Goal: Task Accomplishment & Management: Use online tool/utility

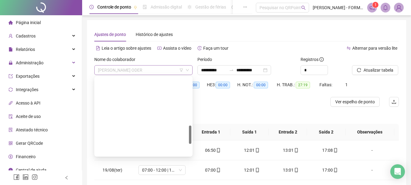
click at [155, 70] on span "[PERSON_NAME] ODER" at bounding box center [143, 69] width 91 height 9
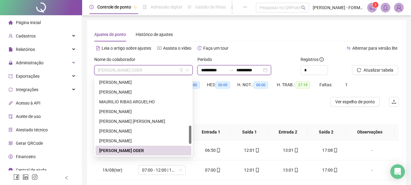
click at [219, 71] on input "**********" at bounding box center [214, 70] width 26 height 7
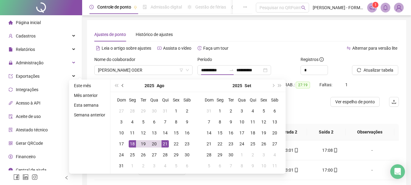
click at [122, 84] on span "prev-year" at bounding box center [123, 85] width 3 height 3
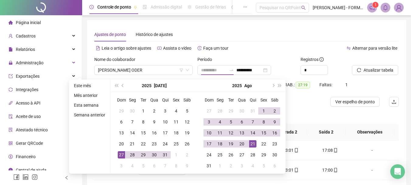
type input "**********"
click at [120, 153] on div "27" at bounding box center [121, 154] width 7 height 7
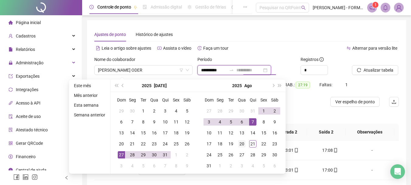
type input "**********"
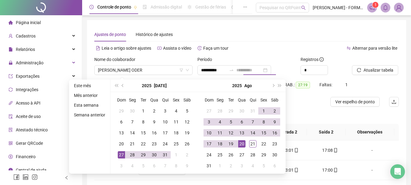
click at [242, 142] on div "20" at bounding box center [241, 143] width 7 height 7
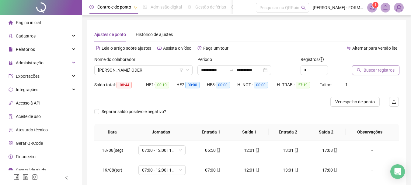
click at [379, 68] on span "Buscar registros" at bounding box center [379, 70] width 31 height 7
click at [188, 69] on icon "down" at bounding box center [188, 70] width 4 height 4
click at [171, 71] on span "[PERSON_NAME] ODER" at bounding box center [143, 69] width 91 height 9
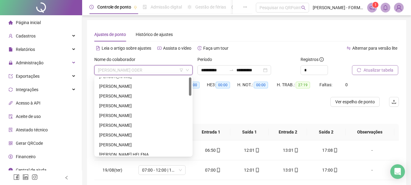
scroll to position [0, 0]
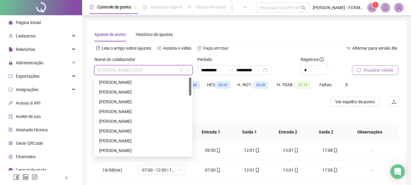
drag, startPoint x: 189, startPoint y: 130, endPoint x: 188, endPoint y: 78, distance: 52.1
click at [188, 78] on div "[PERSON_NAME] DO [PERSON_NAME] [PERSON_NAME] [PERSON_NAME] [PERSON_NAME] [PERSO…" at bounding box center [144, 116] width 96 height 78
click at [145, 82] on div "[PERSON_NAME]" at bounding box center [143, 82] width 89 height 7
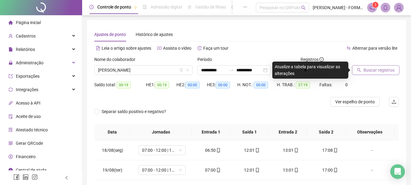
click at [378, 68] on span "Buscar registros" at bounding box center [379, 70] width 31 height 7
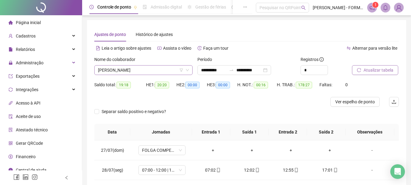
click at [145, 71] on span "[PERSON_NAME]" at bounding box center [143, 69] width 91 height 9
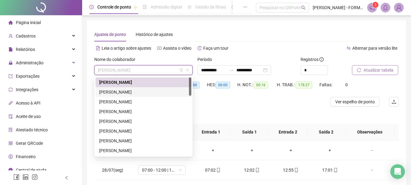
drag, startPoint x: 131, startPoint y: 93, endPoint x: 142, endPoint y: 90, distance: 11.3
click at [131, 92] on div "[PERSON_NAME]" at bounding box center [143, 92] width 89 height 7
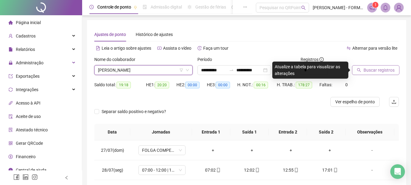
click at [379, 66] on button "Buscar registros" at bounding box center [375, 70] width 47 height 10
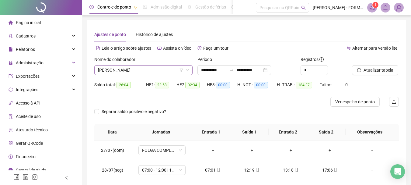
click at [155, 70] on span "[PERSON_NAME]" at bounding box center [143, 69] width 91 height 9
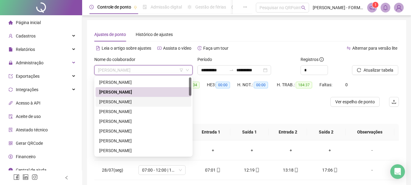
click at [133, 104] on div "[PERSON_NAME]" at bounding box center [143, 101] width 89 height 7
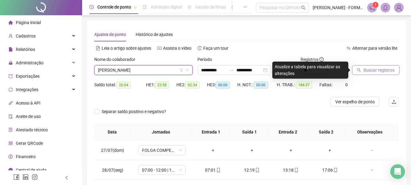
click at [375, 71] on span "Buscar registros" at bounding box center [379, 70] width 31 height 7
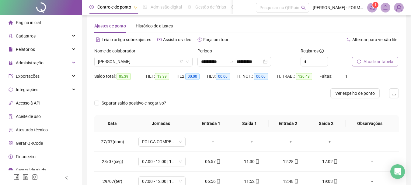
scroll to position [11, 0]
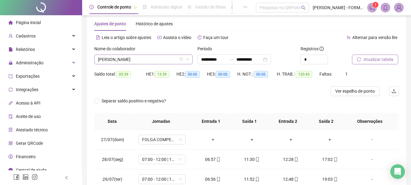
click at [145, 61] on span "[PERSON_NAME]" at bounding box center [143, 59] width 91 height 9
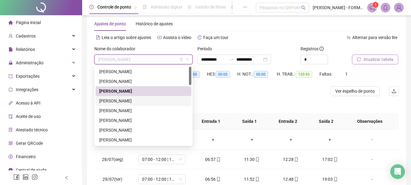
click at [131, 99] on div "[PERSON_NAME]" at bounding box center [143, 100] width 89 height 7
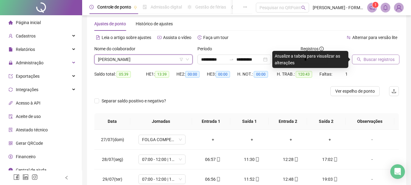
click at [368, 58] on span "Buscar registros" at bounding box center [379, 59] width 31 height 7
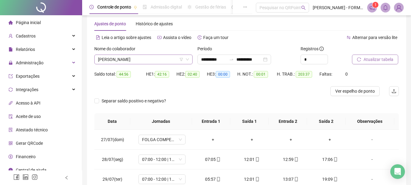
click at [164, 60] on span "[PERSON_NAME]" at bounding box center [143, 59] width 91 height 9
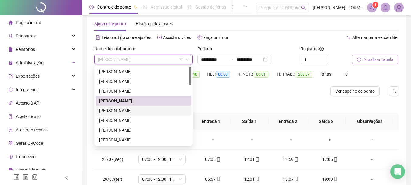
click at [135, 111] on div "[PERSON_NAME]" at bounding box center [143, 110] width 89 height 7
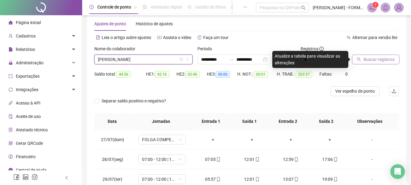
click at [379, 60] on span "Buscar registros" at bounding box center [379, 59] width 31 height 7
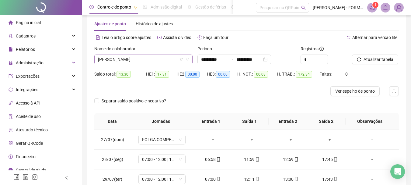
click at [163, 58] on span "[PERSON_NAME]" at bounding box center [143, 59] width 91 height 9
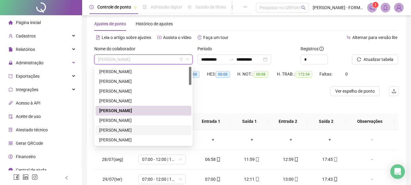
drag, startPoint x: 133, startPoint y: 129, endPoint x: 137, endPoint y: 129, distance: 3.7
click at [135, 130] on div "[PERSON_NAME]" at bounding box center [143, 130] width 89 height 7
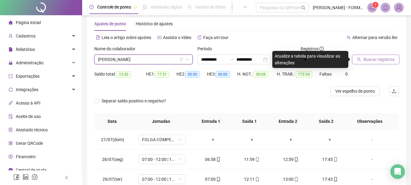
click at [377, 57] on span "Buscar registros" at bounding box center [379, 59] width 31 height 7
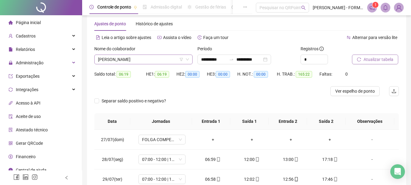
click at [153, 60] on span "[PERSON_NAME]" at bounding box center [143, 59] width 91 height 9
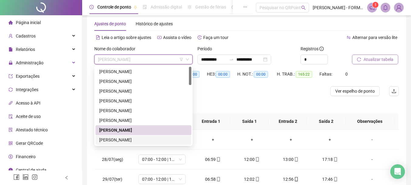
click at [117, 141] on div "[PERSON_NAME]" at bounding box center [143, 139] width 89 height 7
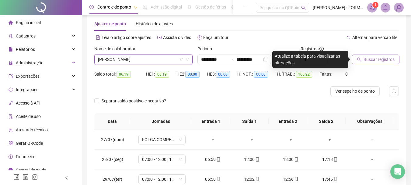
click at [378, 58] on span "Buscar registros" at bounding box center [379, 59] width 31 height 7
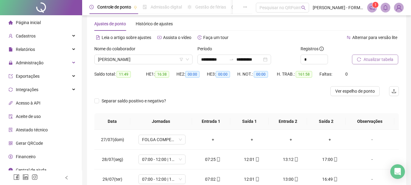
click at [366, 57] on span "Atualizar tabela" at bounding box center [379, 59] width 30 height 7
click at [150, 58] on span "[PERSON_NAME]" at bounding box center [143, 59] width 91 height 9
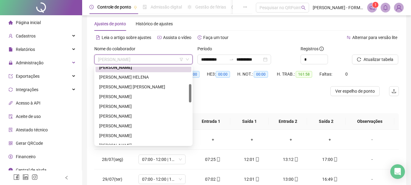
scroll to position [76, 0]
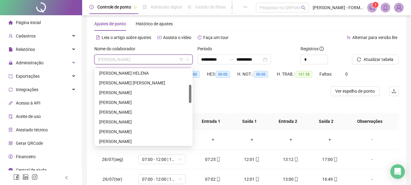
drag, startPoint x: 190, startPoint y: 74, endPoint x: 188, endPoint y: 92, distance: 17.8
click at [188, 92] on div "[PERSON_NAME] [PERSON_NAME] [PERSON_NAME] [PERSON_NAME] [PERSON_NAME]" at bounding box center [144, 106] width 96 height 78
click at [132, 93] on div "[PERSON_NAME]" at bounding box center [143, 92] width 89 height 7
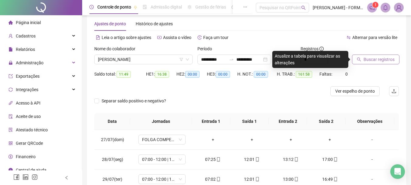
click at [371, 61] on span "Buscar registros" at bounding box center [379, 59] width 31 height 7
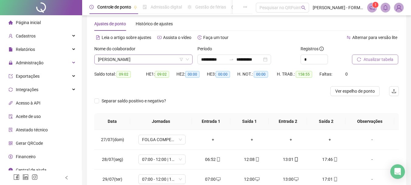
click at [152, 59] on span "[PERSON_NAME]" at bounding box center [143, 59] width 91 height 9
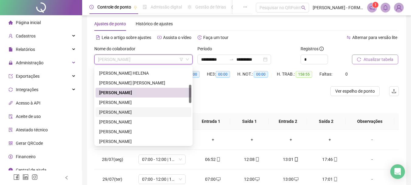
click at [132, 112] on div "[PERSON_NAME]" at bounding box center [143, 112] width 89 height 7
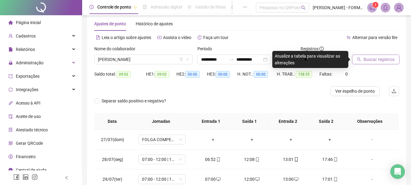
click at [375, 60] on span "Buscar registros" at bounding box center [379, 59] width 31 height 7
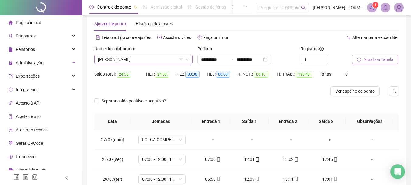
click at [169, 59] on span "[PERSON_NAME]" at bounding box center [143, 59] width 91 height 9
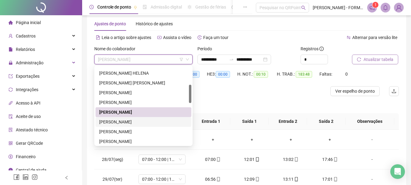
click at [137, 122] on div "[PERSON_NAME]" at bounding box center [143, 121] width 89 height 7
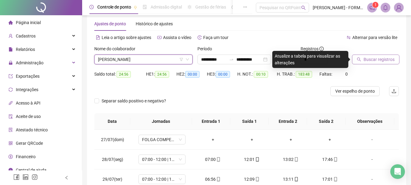
click at [371, 60] on span "Buscar registros" at bounding box center [379, 59] width 31 height 7
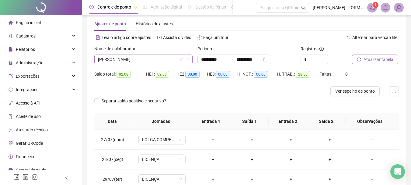
click at [166, 60] on span "[PERSON_NAME]" at bounding box center [143, 59] width 91 height 9
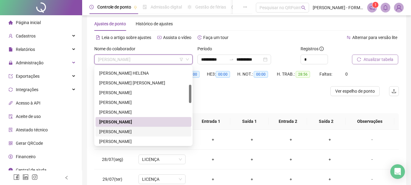
click at [122, 131] on div "[PERSON_NAME]" at bounding box center [143, 131] width 89 height 7
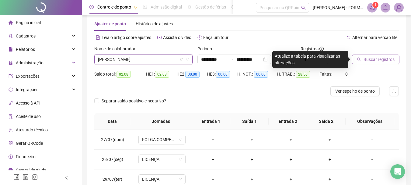
click at [385, 59] on span "Buscar registros" at bounding box center [379, 59] width 31 height 7
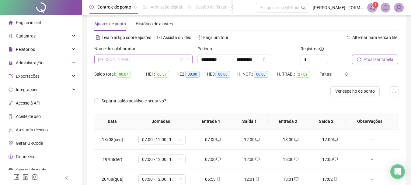
click at [149, 60] on span "[PERSON_NAME]" at bounding box center [143, 59] width 91 height 9
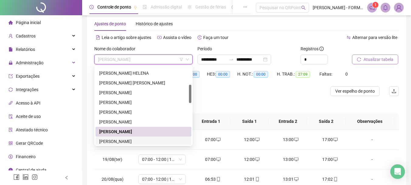
click at [125, 141] on div "[PERSON_NAME]" at bounding box center [143, 141] width 89 height 7
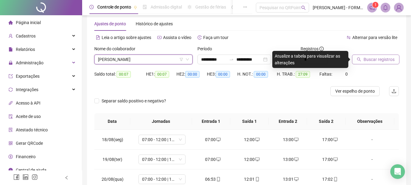
click at [378, 58] on span "Buscar registros" at bounding box center [379, 59] width 31 height 7
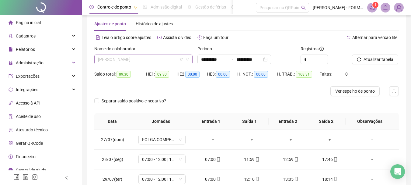
click at [152, 61] on span "[PERSON_NAME]" at bounding box center [143, 59] width 91 height 9
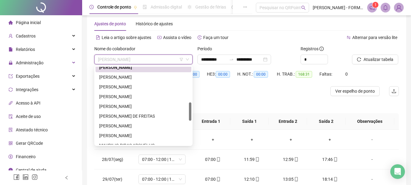
drag, startPoint x: 190, startPoint y: 91, endPoint x: 189, endPoint y: 108, distance: 17.4
click at [189, 108] on div at bounding box center [190, 111] width 2 height 18
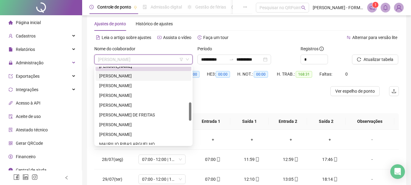
click at [123, 78] on div "[PERSON_NAME]" at bounding box center [143, 75] width 89 height 7
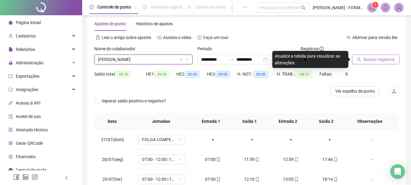
click at [380, 59] on span "Buscar registros" at bounding box center [379, 59] width 31 height 7
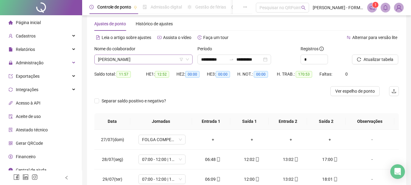
click at [146, 61] on span "[PERSON_NAME]" at bounding box center [143, 59] width 91 height 9
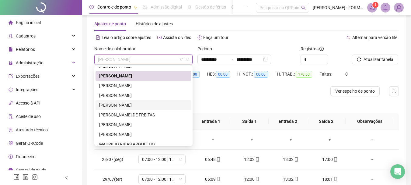
click at [125, 105] on div "[PERSON_NAME]" at bounding box center [143, 105] width 89 height 7
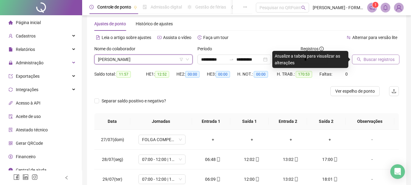
click at [365, 58] on span "Buscar registros" at bounding box center [379, 59] width 31 height 7
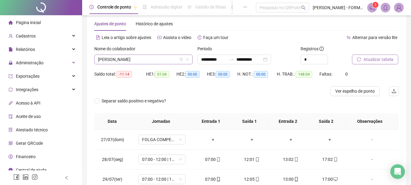
click at [141, 61] on span "[PERSON_NAME]" at bounding box center [143, 59] width 91 height 9
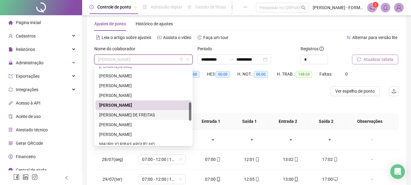
click at [134, 113] on div "[PERSON_NAME] DE FREITAS" at bounding box center [143, 114] width 89 height 7
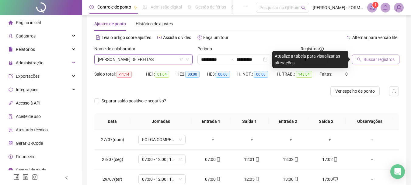
click at [382, 59] on span "Buscar registros" at bounding box center [379, 59] width 31 height 7
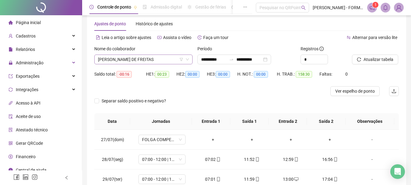
click at [160, 57] on span "[PERSON_NAME] DE FREITAS" at bounding box center [143, 59] width 91 height 9
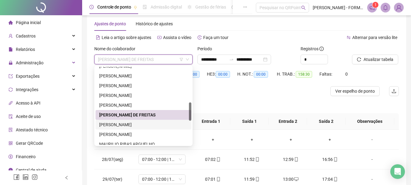
click at [144, 122] on div "[PERSON_NAME]" at bounding box center [143, 124] width 89 height 7
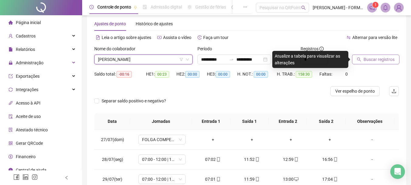
click at [371, 60] on span "Buscar registros" at bounding box center [379, 59] width 31 height 7
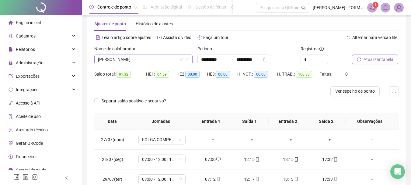
click at [169, 61] on span "[PERSON_NAME]" at bounding box center [143, 59] width 91 height 9
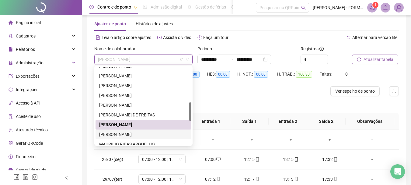
click at [140, 134] on div "[PERSON_NAME]" at bounding box center [143, 134] width 89 height 7
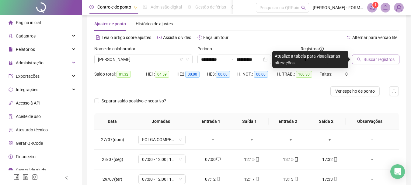
click at [374, 60] on span "Buscar registros" at bounding box center [379, 59] width 31 height 7
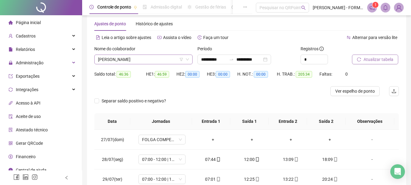
click at [169, 61] on span "[PERSON_NAME]" at bounding box center [143, 59] width 91 height 9
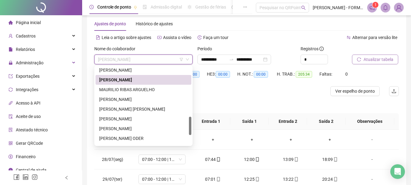
scroll to position [213, 0]
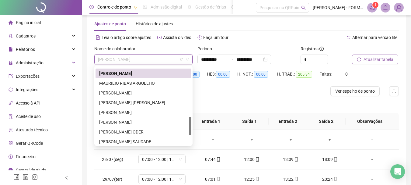
drag, startPoint x: 190, startPoint y: 110, endPoint x: 189, endPoint y: 124, distance: 14.4
click at [189, 124] on div "[PERSON_NAME] [PERSON_NAME] DOS SANTOS [PERSON_NAME] [PERSON_NAME] [PERSON_NAME…" at bounding box center [144, 106] width 96 height 78
click at [115, 84] on div "MAURILIO RIBAS ARGUELHO" at bounding box center [143, 83] width 89 height 7
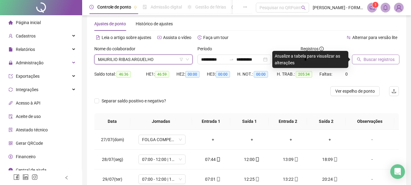
click at [372, 59] on span "Buscar registros" at bounding box center [379, 59] width 31 height 7
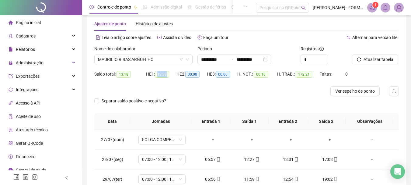
drag, startPoint x: 160, startPoint y: 74, endPoint x: 171, endPoint y: 76, distance: 12.0
click at [171, 76] on div "HE 1: 13:38" at bounding box center [161, 74] width 30 height 7
click at [166, 76] on span "13:38" at bounding box center [162, 74] width 14 height 7
click at [144, 59] on span "MAURILIO RIBAS ARGUELHO" at bounding box center [143, 59] width 91 height 9
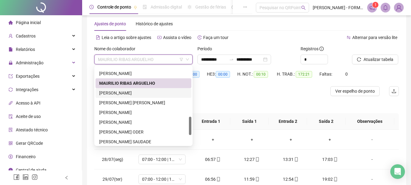
click at [134, 91] on div "[PERSON_NAME]" at bounding box center [143, 93] width 89 height 7
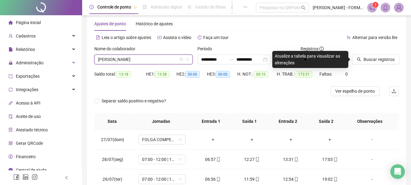
click at [369, 57] on span "Buscar registros" at bounding box center [379, 59] width 31 height 7
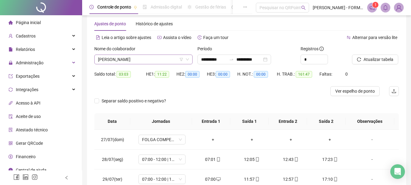
drag, startPoint x: 161, startPoint y: 60, endPoint x: 159, endPoint y: 62, distance: 3.4
click at [161, 60] on span "[PERSON_NAME]" at bounding box center [143, 59] width 91 height 9
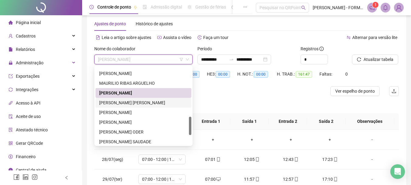
click at [132, 103] on div "[PERSON_NAME] [PERSON_NAME]" at bounding box center [143, 102] width 89 height 7
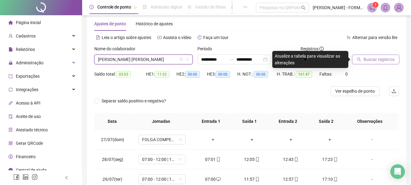
click at [371, 59] on span "Buscar registros" at bounding box center [379, 59] width 31 height 7
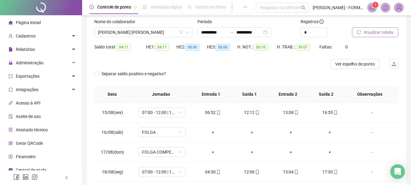
scroll to position [39, 0]
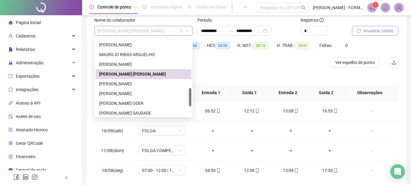
drag, startPoint x: 97, startPoint y: 33, endPoint x: 122, endPoint y: 31, distance: 24.7
click at [122, 31] on div "[PERSON_NAME] [PERSON_NAME]" at bounding box center [143, 31] width 98 height 10
click at [131, 29] on span "[PERSON_NAME] [PERSON_NAME]" at bounding box center [143, 30] width 91 height 9
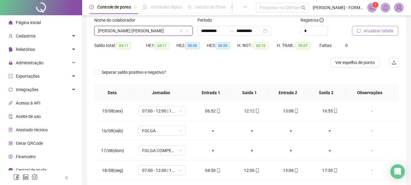
click at [167, 29] on span "[PERSON_NAME] [PERSON_NAME]" at bounding box center [143, 30] width 91 height 9
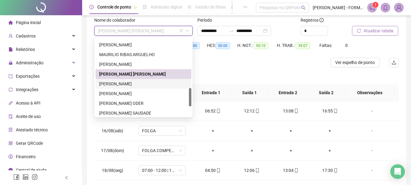
click at [132, 83] on div "[PERSON_NAME]" at bounding box center [143, 83] width 89 height 7
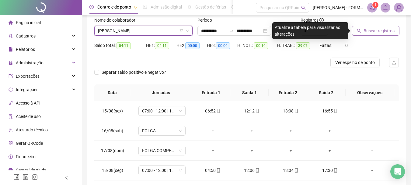
click at [367, 30] on span "Buscar registros" at bounding box center [379, 30] width 31 height 7
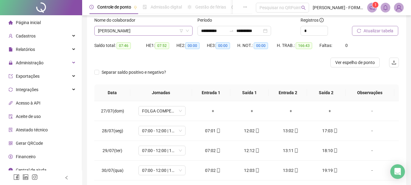
click at [160, 30] on span "[PERSON_NAME]" at bounding box center [143, 30] width 91 height 9
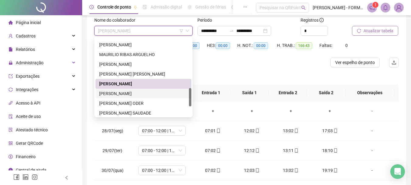
click at [130, 95] on div "[PERSON_NAME]" at bounding box center [143, 93] width 89 height 7
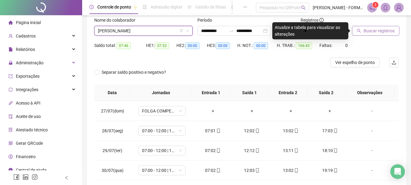
click at [384, 28] on span "Buscar registros" at bounding box center [379, 30] width 31 height 7
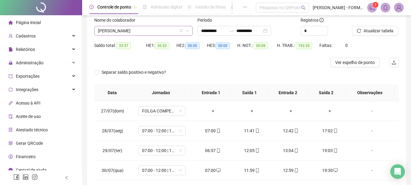
click at [144, 30] on span "[PERSON_NAME]" at bounding box center [143, 30] width 91 height 9
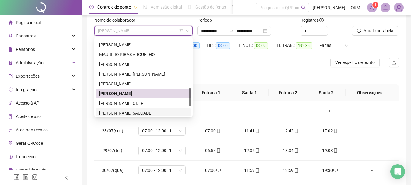
click at [140, 113] on div "[PERSON_NAME] SAUDADE" at bounding box center [143, 113] width 89 height 7
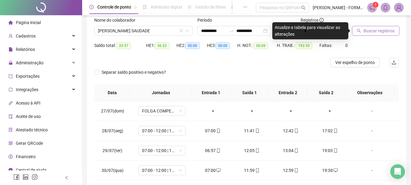
click at [381, 32] on span "Buscar registros" at bounding box center [379, 30] width 31 height 7
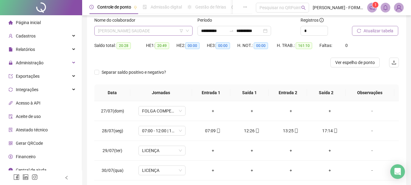
click at [148, 29] on span "[PERSON_NAME] SAUDADE" at bounding box center [143, 30] width 91 height 9
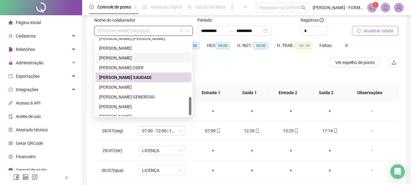
scroll to position [253, 0]
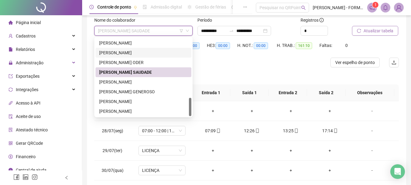
drag, startPoint x: 190, startPoint y: 92, endPoint x: 191, endPoint y: 106, distance: 13.4
click at [191, 106] on div at bounding box center [190, 107] width 2 height 18
click at [136, 82] on div "[PERSON_NAME]" at bounding box center [143, 82] width 89 height 7
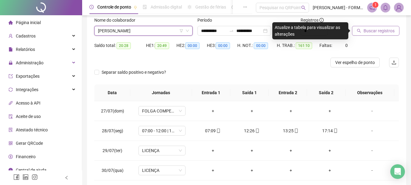
click at [383, 30] on span "Buscar registros" at bounding box center [379, 30] width 31 height 7
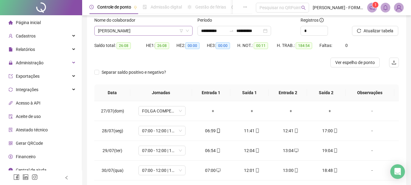
click at [158, 29] on span "[PERSON_NAME]" at bounding box center [143, 30] width 91 height 9
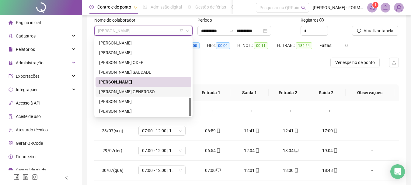
click at [142, 93] on div "[PERSON_NAME] GENEROSO" at bounding box center [143, 91] width 89 height 7
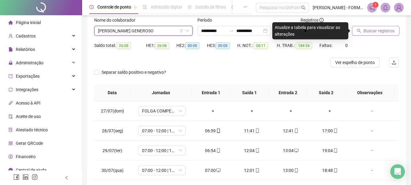
click at [375, 32] on span "Buscar registros" at bounding box center [379, 30] width 31 height 7
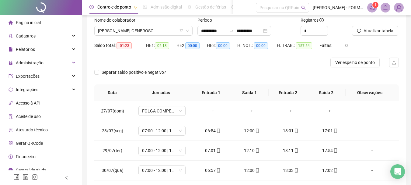
drag, startPoint x: 157, startPoint y: 31, endPoint x: 153, endPoint y: 36, distance: 6.7
click at [157, 31] on span "[PERSON_NAME] GENEROSO" at bounding box center [143, 30] width 91 height 9
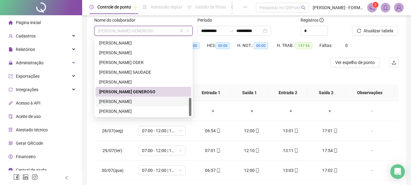
click at [134, 102] on div "[PERSON_NAME]" at bounding box center [143, 101] width 89 height 7
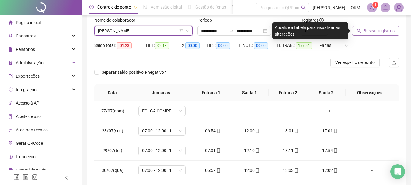
click at [381, 35] on button "Buscar registros" at bounding box center [375, 31] width 47 height 10
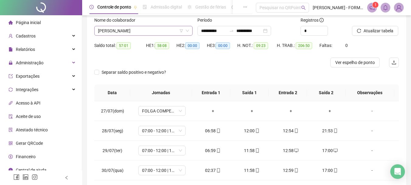
click at [155, 30] on span "[PERSON_NAME]" at bounding box center [143, 30] width 91 height 9
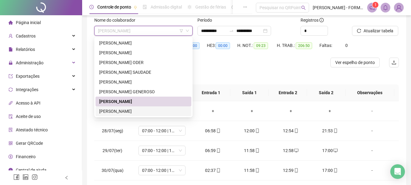
click at [138, 110] on div "[PERSON_NAME]" at bounding box center [143, 111] width 89 height 7
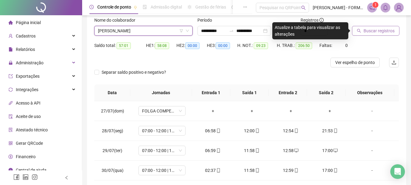
click at [368, 34] on button "Buscar registros" at bounding box center [375, 31] width 47 height 10
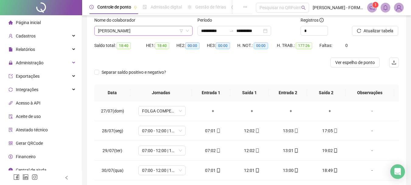
click at [145, 29] on span "[PERSON_NAME]" at bounding box center [143, 30] width 91 height 9
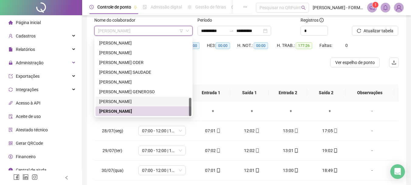
click at [137, 100] on div "[PERSON_NAME]" at bounding box center [143, 101] width 89 height 7
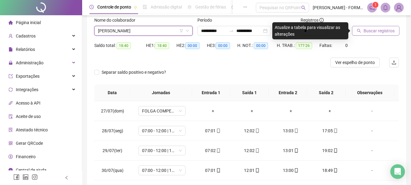
click at [371, 30] on span "Buscar registros" at bounding box center [379, 30] width 31 height 7
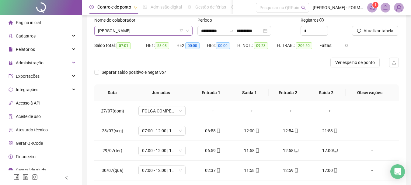
drag, startPoint x: 135, startPoint y: 29, endPoint x: 138, endPoint y: 33, distance: 5.9
click at [135, 28] on span "[PERSON_NAME]" at bounding box center [143, 30] width 91 height 9
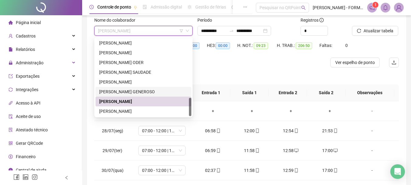
drag, startPoint x: 135, startPoint y: 90, endPoint x: 154, endPoint y: 91, distance: 18.6
click at [136, 90] on div "[PERSON_NAME] GENEROSO" at bounding box center [143, 91] width 89 height 7
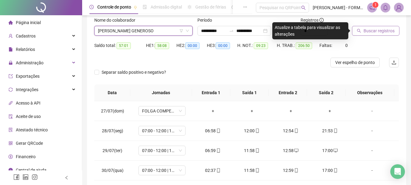
click at [368, 31] on span "Buscar registros" at bounding box center [379, 30] width 31 height 7
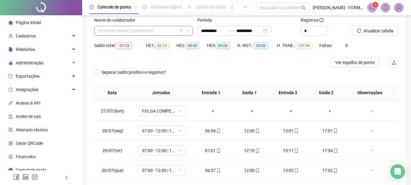
click at [149, 31] on span "[PERSON_NAME] GENEROSO" at bounding box center [143, 30] width 91 height 9
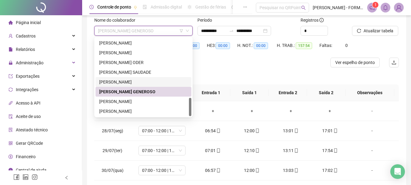
click at [133, 81] on div "[PERSON_NAME]" at bounding box center [143, 82] width 89 height 7
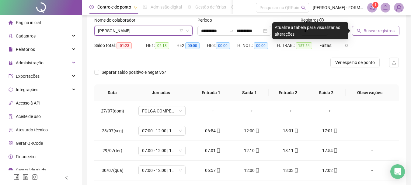
click at [377, 30] on span "Buscar registros" at bounding box center [379, 30] width 31 height 7
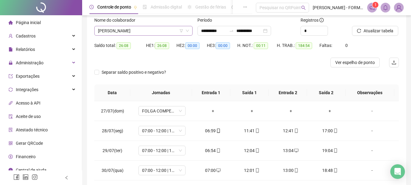
click at [126, 30] on span "[PERSON_NAME]" at bounding box center [143, 30] width 91 height 9
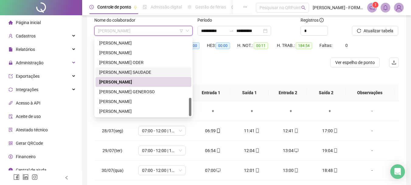
click at [123, 73] on div "[PERSON_NAME] SAUDADE" at bounding box center [143, 72] width 89 height 7
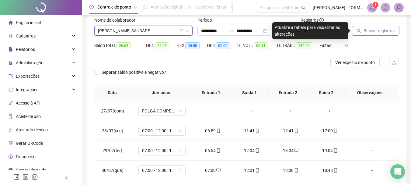
click at [366, 30] on span "Buscar registros" at bounding box center [379, 30] width 31 height 7
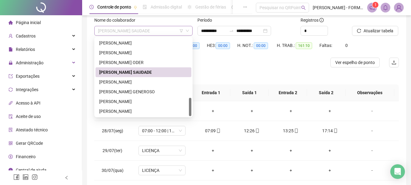
click at [162, 30] on span "[PERSON_NAME] SAUDADE" at bounding box center [143, 30] width 91 height 9
click at [135, 59] on div "[PERSON_NAME] ODER" at bounding box center [143, 62] width 89 height 7
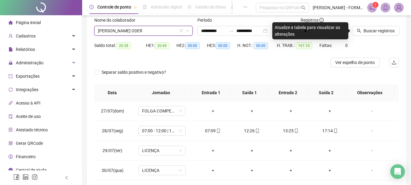
click at [165, 29] on span "[PERSON_NAME] ODER" at bounding box center [143, 30] width 91 height 9
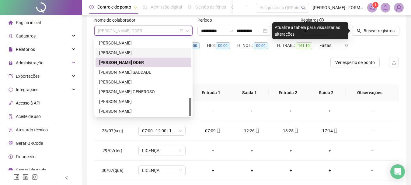
click at [140, 52] on div "[PERSON_NAME]" at bounding box center [143, 52] width 89 height 7
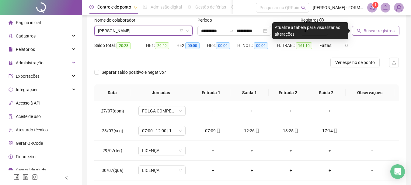
click at [384, 30] on span "Buscar registros" at bounding box center [379, 30] width 31 height 7
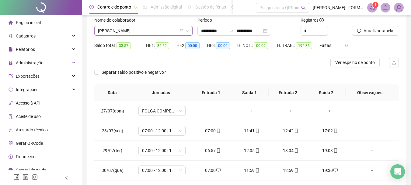
click at [148, 31] on span "[PERSON_NAME]" at bounding box center [143, 30] width 91 height 9
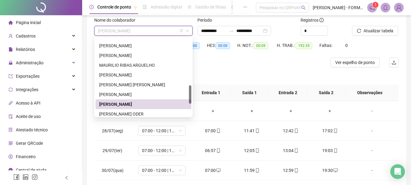
scroll to position [200, 0]
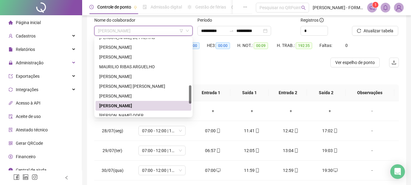
drag, startPoint x: 191, startPoint y: 106, endPoint x: 190, endPoint y: 93, distance: 12.5
click at [190, 93] on div at bounding box center [190, 94] width 2 height 18
click at [137, 97] on div "[PERSON_NAME]" at bounding box center [143, 96] width 89 height 7
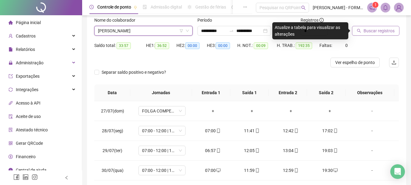
click at [372, 30] on span "Buscar registros" at bounding box center [379, 30] width 31 height 7
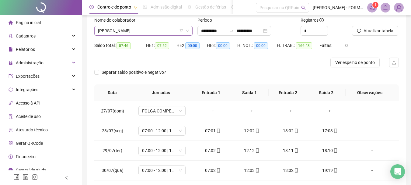
click at [126, 31] on span "[PERSON_NAME]" at bounding box center [143, 30] width 91 height 9
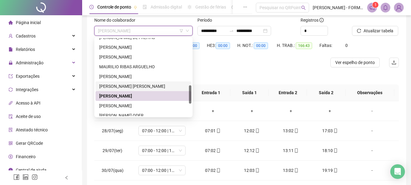
click at [116, 85] on div "[PERSON_NAME] [PERSON_NAME]" at bounding box center [143, 86] width 89 height 7
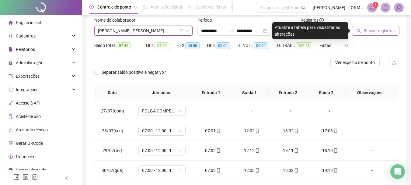
click at [371, 28] on span "Buscar registros" at bounding box center [379, 30] width 31 height 7
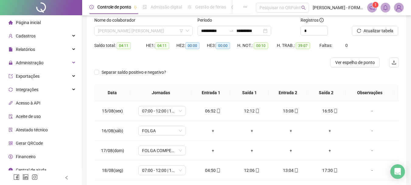
click at [140, 30] on span "[PERSON_NAME] [PERSON_NAME]" at bounding box center [143, 30] width 91 height 9
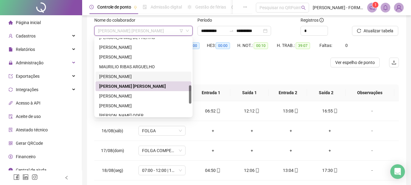
click at [132, 77] on div "[PERSON_NAME]" at bounding box center [143, 76] width 89 height 7
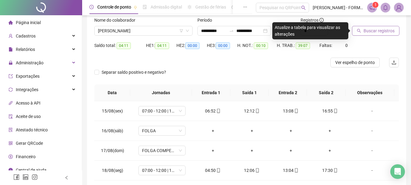
click at [380, 30] on span "Buscar registros" at bounding box center [379, 30] width 31 height 7
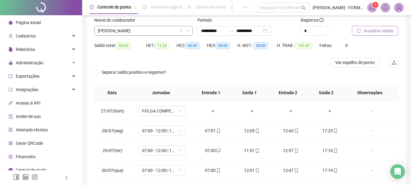
click at [150, 31] on span "[PERSON_NAME]" at bounding box center [143, 30] width 91 height 9
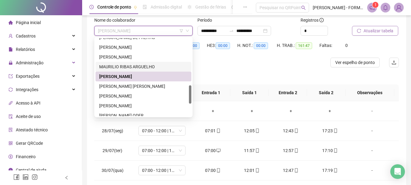
click at [137, 68] on div "MAURILIO RIBAS ARGUELHO" at bounding box center [143, 66] width 89 height 7
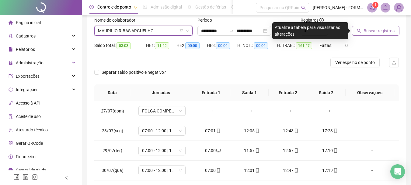
click at [374, 29] on span "Buscar registros" at bounding box center [379, 30] width 31 height 7
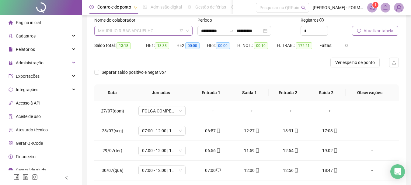
click at [145, 31] on span "MAURILIO RIBAS ARGUELHO" at bounding box center [143, 30] width 91 height 9
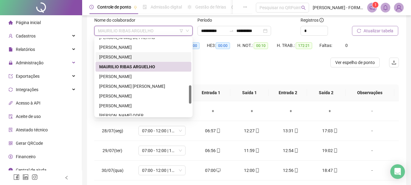
click at [137, 58] on div "[PERSON_NAME]" at bounding box center [143, 57] width 89 height 7
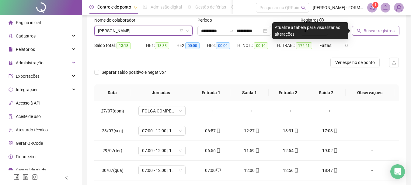
click at [368, 29] on span "Buscar registros" at bounding box center [379, 30] width 31 height 7
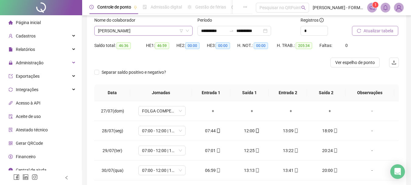
click at [154, 31] on span "[PERSON_NAME]" at bounding box center [143, 30] width 91 height 9
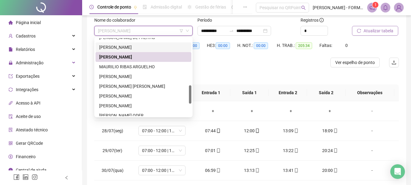
click at [144, 47] on div "[PERSON_NAME]" at bounding box center [143, 47] width 89 height 7
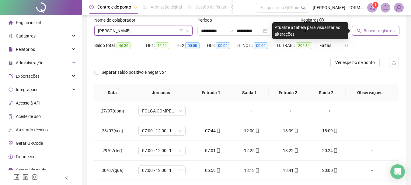
click at [380, 30] on span "Buscar registros" at bounding box center [379, 30] width 31 height 7
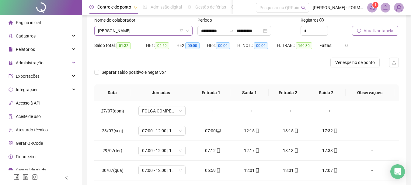
click at [126, 31] on span "[PERSON_NAME]" at bounding box center [143, 30] width 91 height 9
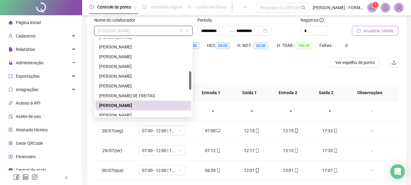
scroll to position [141, 0]
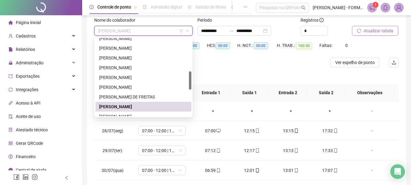
drag, startPoint x: 189, startPoint y: 95, endPoint x: 193, endPoint y: 81, distance: 14.5
click at [193, 81] on body "**********" at bounding box center [205, 53] width 411 height 185
click at [119, 96] on div "[PERSON_NAME] DE FREITAS" at bounding box center [143, 96] width 89 height 7
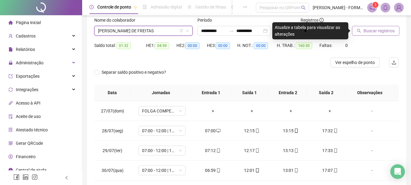
click at [365, 29] on span "Buscar registros" at bounding box center [379, 30] width 31 height 7
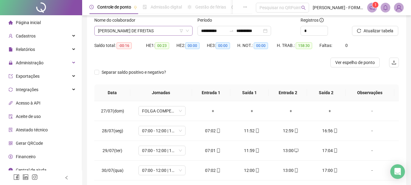
click at [160, 30] on span "[PERSON_NAME] DE FREITAS" at bounding box center [143, 30] width 91 height 9
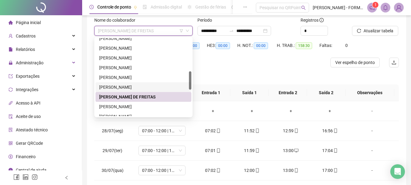
click at [138, 89] on div "[PERSON_NAME]" at bounding box center [143, 87] width 89 height 7
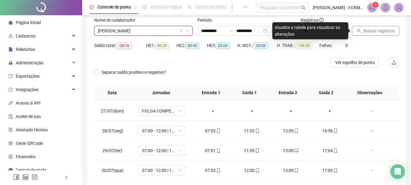
click at [364, 31] on span "Buscar registros" at bounding box center [379, 30] width 31 height 7
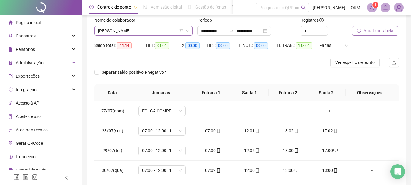
click at [169, 31] on span "[PERSON_NAME]" at bounding box center [143, 30] width 91 height 9
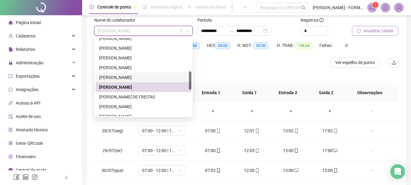
click at [126, 78] on div "[PERSON_NAME]" at bounding box center [143, 77] width 89 height 7
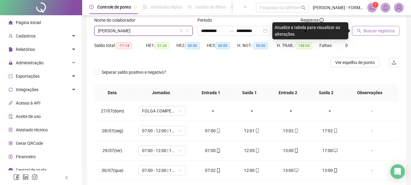
click at [376, 27] on button "Buscar registros" at bounding box center [375, 31] width 47 height 10
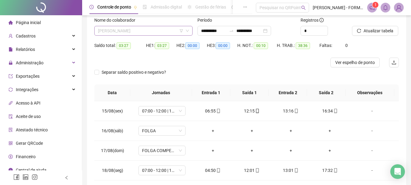
click at [162, 31] on span "[PERSON_NAME]" at bounding box center [143, 30] width 91 height 9
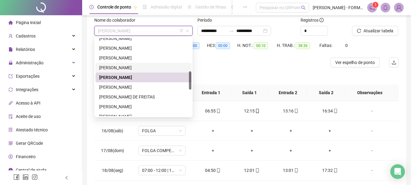
click at [124, 69] on div "[PERSON_NAME]" at bounding box center [143, 67] width 89 height 7
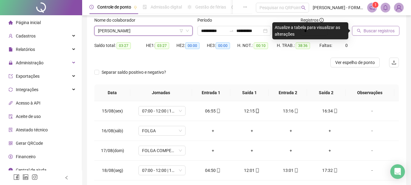
click at [375, 29] on span "Buscar registros" at bounding box center [379, 30] width 31 height 7
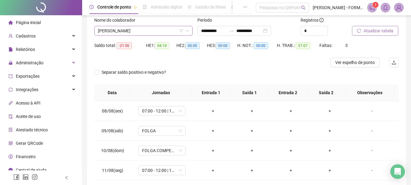
click at [156, 31] on span "[PERSON_NAME]" at bounding box center [143, 30] width 91 height 9
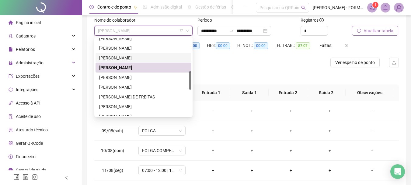
click at [134, 56] on div "[PERSON_NAME]" at bounding box center [143, 57] width 89 height 7
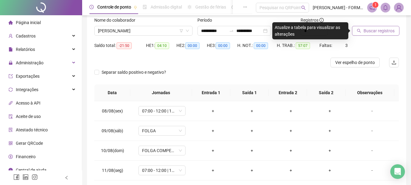
click at [373, 29] on span "Buscar registros" at bounding box center [379, 30] width 31 height 7
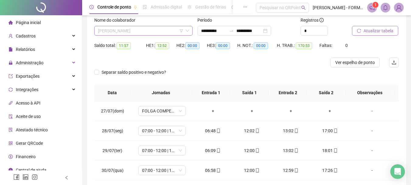
click at [161, 30] on span "[PERSON_NAME]" at bounding box center [143, 30] width 91 height 9
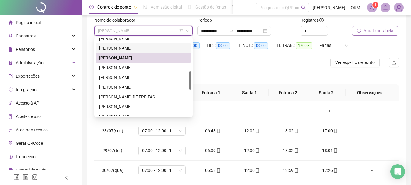
click at [136, 47] on div "[PERSON_NAME]" at bounding box center [143, 48] width 89 height 7
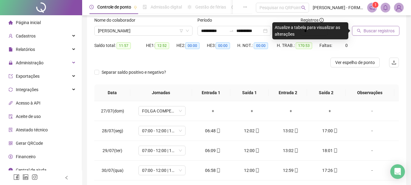
click at [375, 26] on div at bounding box center [368, 21] width 32 height 9
click at [374, 33] on span "Buscar registros" at bounding box center [379, 30] width 31 height 7
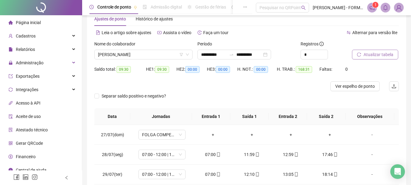
scroll to position [9, 0]
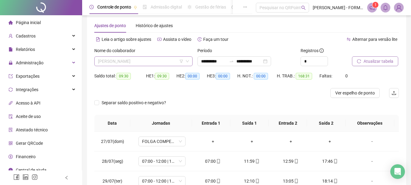
click at [149, 63] on span "[PERSON_NAME]" at bounding box center [143, 61] width 91 height 9
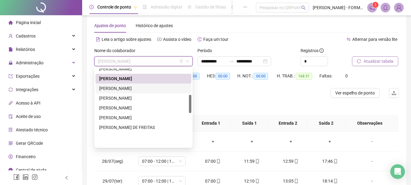
scroll to position [111, 0]
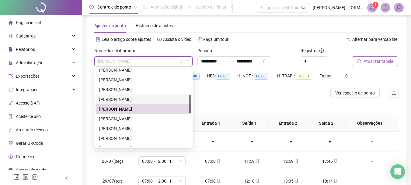
click at [131, 99] on div "[PERSON_NAME]" at bounding box center [143, 99] width 89 height 7
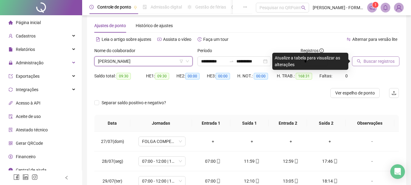
click at [380, 62] on span "Buscar registros" at bounding box center [379, 61] width 31 height 7
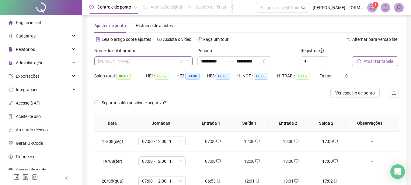
click at [167, 60] on span "[PERSON_NAME]" at bounding box center [143, 61] width 91 height 9
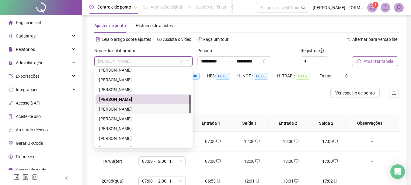
click at [136, 110] on div "[PERSON_NAME]" at bounding box center [143, 109] width 89 height 7
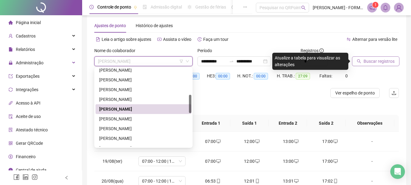
click at [159, 60] on span "[PERSON_NAME]" at bounding box center [143, 61] width 91 height 9
click at [134, 98] on div "[PERSON_NAME]" at bounding box center [143, 99] width 89 height 7
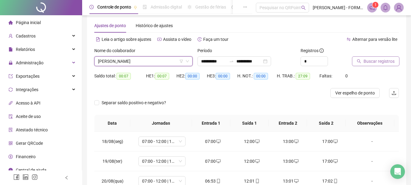
click at [372, 68] on div "Buscar registros" at bounding box center [376, 59] width 52 height 24
click at [373, 61] on button "Buscar registros" at bounding box center [375, 61] width 47 height 10
click at [149, 59] on span "[PERSON_NAME]" at bounding box center [143, 61] width 91 height 9
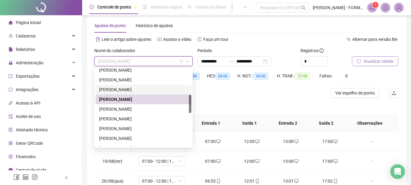
click at [130, 89] on div "[PERSON_NAME]" at bounding box center [143, 89] width 89 height 7
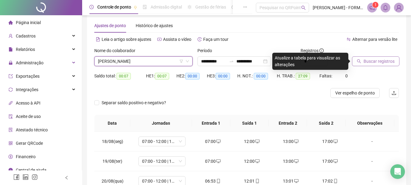
click at [374, 61] on span "Buscar registros" at bounding box center [379, 61] width 31 height 7
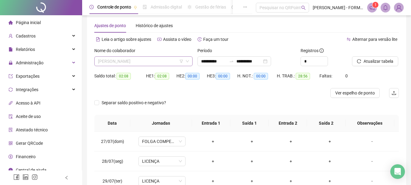
click at [145, 61] on span "[PERSON_NAME]" at bounding box center [143, 61] width 91 height 9
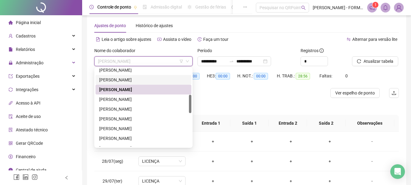
click at [138, 79] on div "[PERSON_NAME]" at bounding box center [143, 79] width 89 height 7
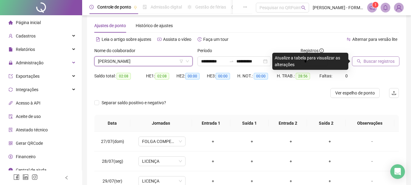
click at [372, 61] on span "Buscar registros" at bounding box center [379, 61] width 31 height 7
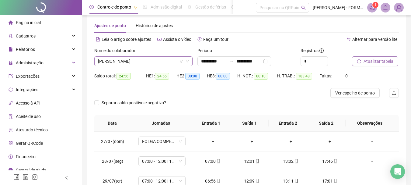
click at [140, 60] on span "[PERSON_NAME]" at bounding box center [143, 61] width 91 height 9
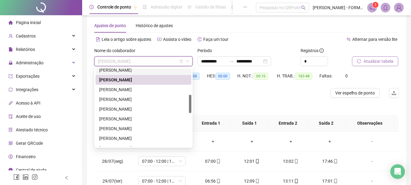
click at [137, 70] on div "[PERSON_NAME]" at bounding box center [143, 70] width 89 height 7
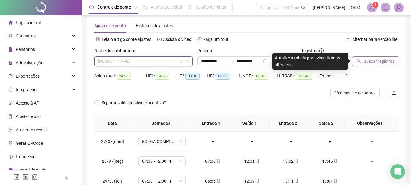
click at [162, 60] on span "[PERSON_NAME]" at bounding box center [143, 61] width 91 height 9
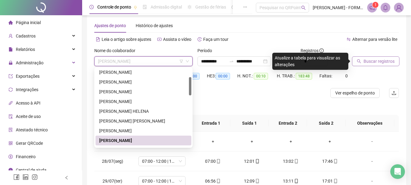
scroll to position [36, 0]
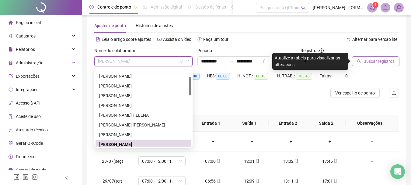
drag, startPoint x: 190, startPoint y: 98, endPoint x: 192, endPoint y: 82, distance: 16.8
click at [192, 82] on div "271724 242427 298096 [PERSON_NAME] [PERSON_NAME] [PERSON_NAME] [PERSON_NAME] [P…" at bounding box center [143, 107] width 98 height 80
click at [133, 134] on div "[PERSON_NAME]" at bounding box center [143, 134] width 89 height 7
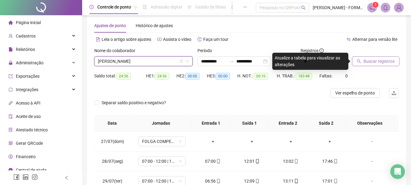
click at [374, 57] on button "Buscar registros" at bounding box center [375, 61] width 47 height 10
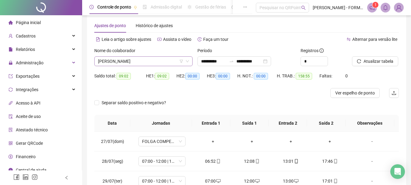
click at [158, 61] on span "[PERSON_NAME]" at bounding box center [143, 61] width 91 height 9
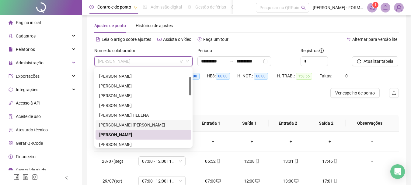
click at [130, 124] on div "[PERSON_NAME] [PERSON_NAME]" at bounding box center [143, 124] width 89 height 7
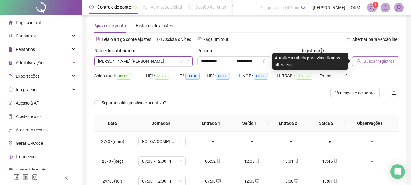
click at [383, 63] on span "Buscar registros" at bounding box center [379, 61] width 31 height 7
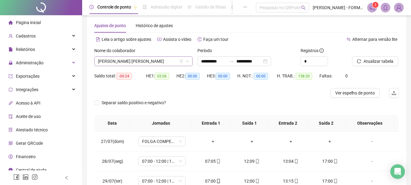
click at [141, 62] on span "[PERSON_NAME] [PERSON_NAME]" at bounding box center [143, 61] width 91 height 9
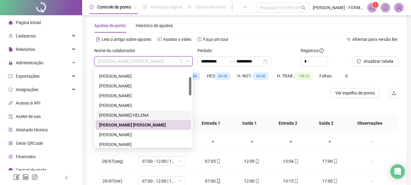
click at [122, 118] on div "[PERSON_NAME] HELENA" at bounding box center [143, 115] width 89 height 7
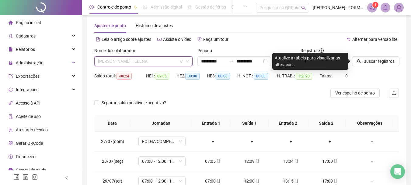
click at [151, 61] on span "[PERSON_NAME] HELENA" at bounding box center [143, 61] width 91 height 9
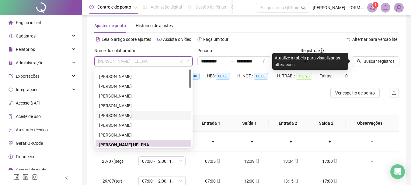
scroll to position [4, 0]
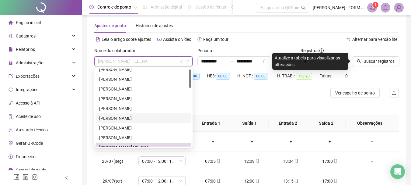
drag, startPoint x: 189, startPoint y: 91, endPoint x: 191, endPoint y: 83, distance: 7.7
click at [191, 83] on div at bounding box center [190, 78] width 2 height 18
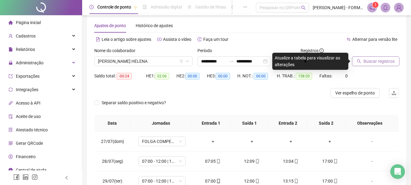
click at [366, 61] on span "Buscar registros" at bounding box center [379, 61] width 31 height 7
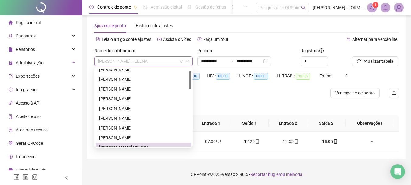
click at [164, 60] on span "[PERSON_NAME] HELENA" at bounding box center [143, 61] width 91 height 9
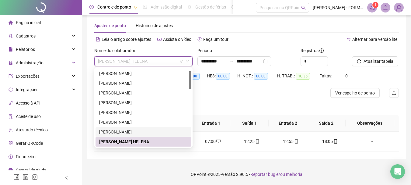
click at [134, 130] on div "[PERSON_NAME]" at bounding box center [143, 131] width 89 height 7
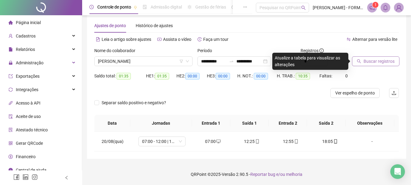
click at [388, 61] on span "Buscar registros" at bounding box center [379, 61] width 31 height 7
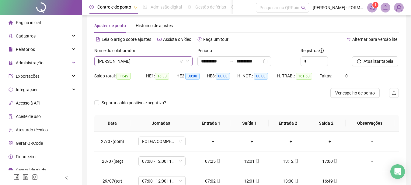
click at [121, 59] on span "[PERSON_NAME]" at bounding box center [143, 61] width 91 height 9
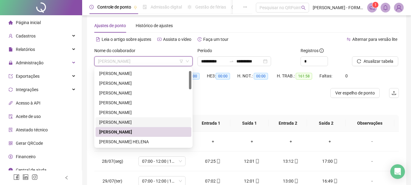
click at [124, 122] on div "[PERSON_NAME]" at bounding box center [143, 122] width 89 height 7
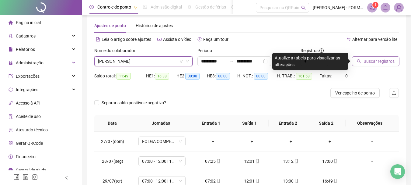
click at [377, 59] on span "Buscar registros" at bounding box center [379, 61] width 31 height 7
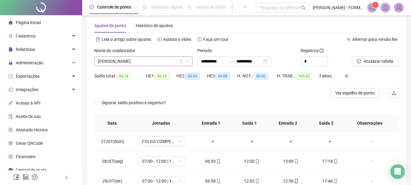
click at [153, 62] on span "[PERSON_NAME]" at bounding box center [143, 61] width 91 height 9
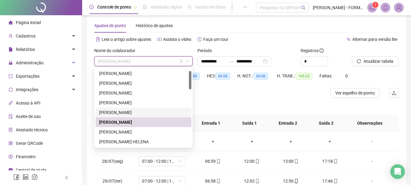
click at [126, 112] on div "[PERSON_NAME]" at bounding box center [143, 112] width 89 height 7
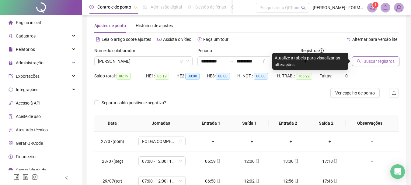
click at [369, 62] on span "Buscar registros" at bounding box center [379, 61] width 31 height 7
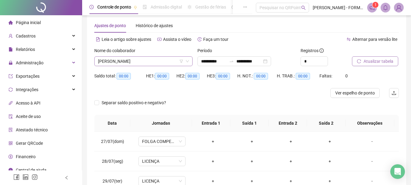
click at [168, 61] on span "[PERSON_NAME]" at bounding box center [143, 61] width 91 height 9
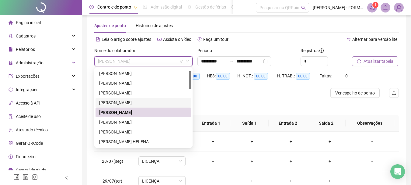
click at [136, 103] on div "[PERSON_NAME]" at bounding box center [143, 102] width 89 height 7
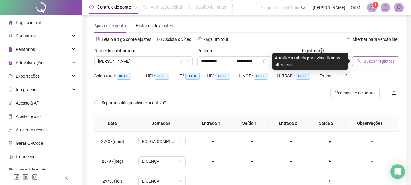
click at [384, 62] on span "Buscar registros" at bounding box center [379, 61] width 31 height 7
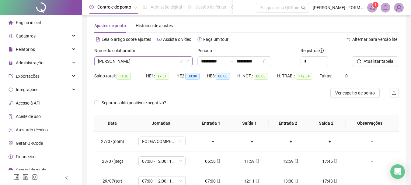
click at [160, 61] on span "[PERSON_NAME]" at bounding box center [143, 61] width 91 height 9
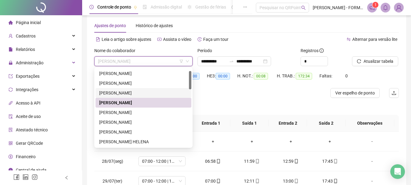
click at [132, 92] on div "[PERSON_NAME]" at bounding box center [143, 93] width 89 height 7
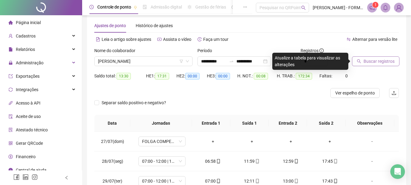
click at [387, 61] on span "Buscar registros" at bounding box center [379, 61] width 31 height 7
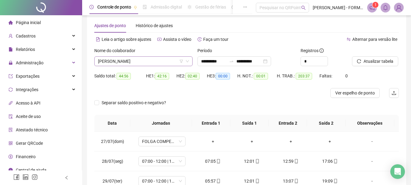
click at [163, 59] on span "[PERSON_NAME]" at bounding box center [143, 61] width 91 height 9
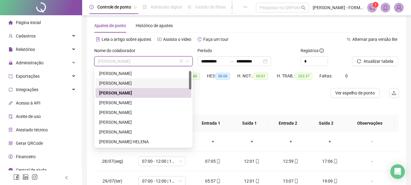
click at [154, 83] on div "[PERSON_NAME]" at bounding box center [143, 83] width 89 height 7
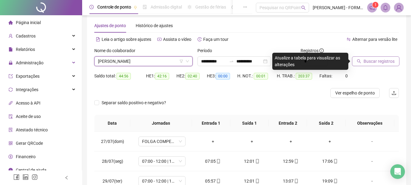
click at [367, 61] on span "Buscar registros" at bounding box center [379, 61] width 31 height 7
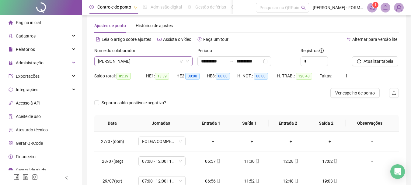
click at [148, 60] on span "[PERSON_NAME]" at bounding box center [143, 61] width 91 height 9
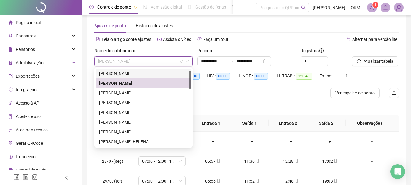
click at [148, 72] on div "[PERSON_NAME]" at bounding box center [143, 73] width 89 height 7
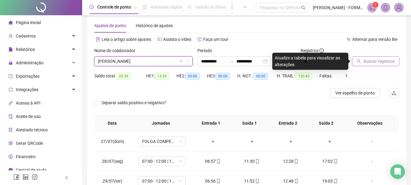
drag, startPoint x: 400, startPoint y: 61, endPoint x: 388, endPoint y: 62, distance: 11.3
click at [398, 61] on div "Buscar registros" at bounding box center [376, 59] width 52 height 24
click at [381, 62] on span "Buscar registros" at bounding box center [379, 61] width 31 height 7
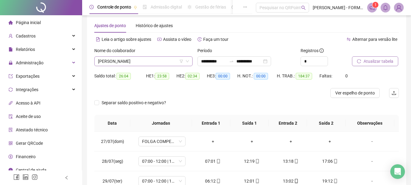
click at [123, 59] on span "[PERSON_NAME]" at bounding box center [143, 61] width 91 height 9
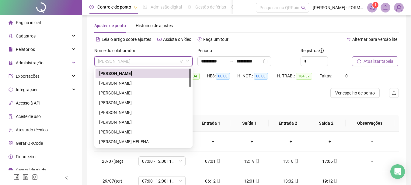
scroll to position [0, 0]
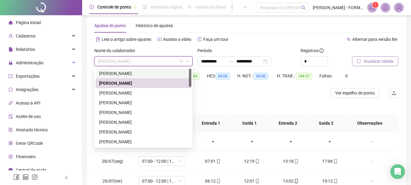
click at [132, 74] on div "[PERSON_NAME]" at bounding box center [143, 73] width 89 height 7
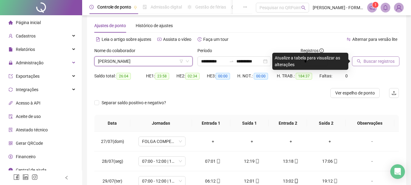
click at [378, 63] on span "Buscar registros" at bounding box center [379, 61] width 31 height 7
